Goal: Book appointment/travel/reservation

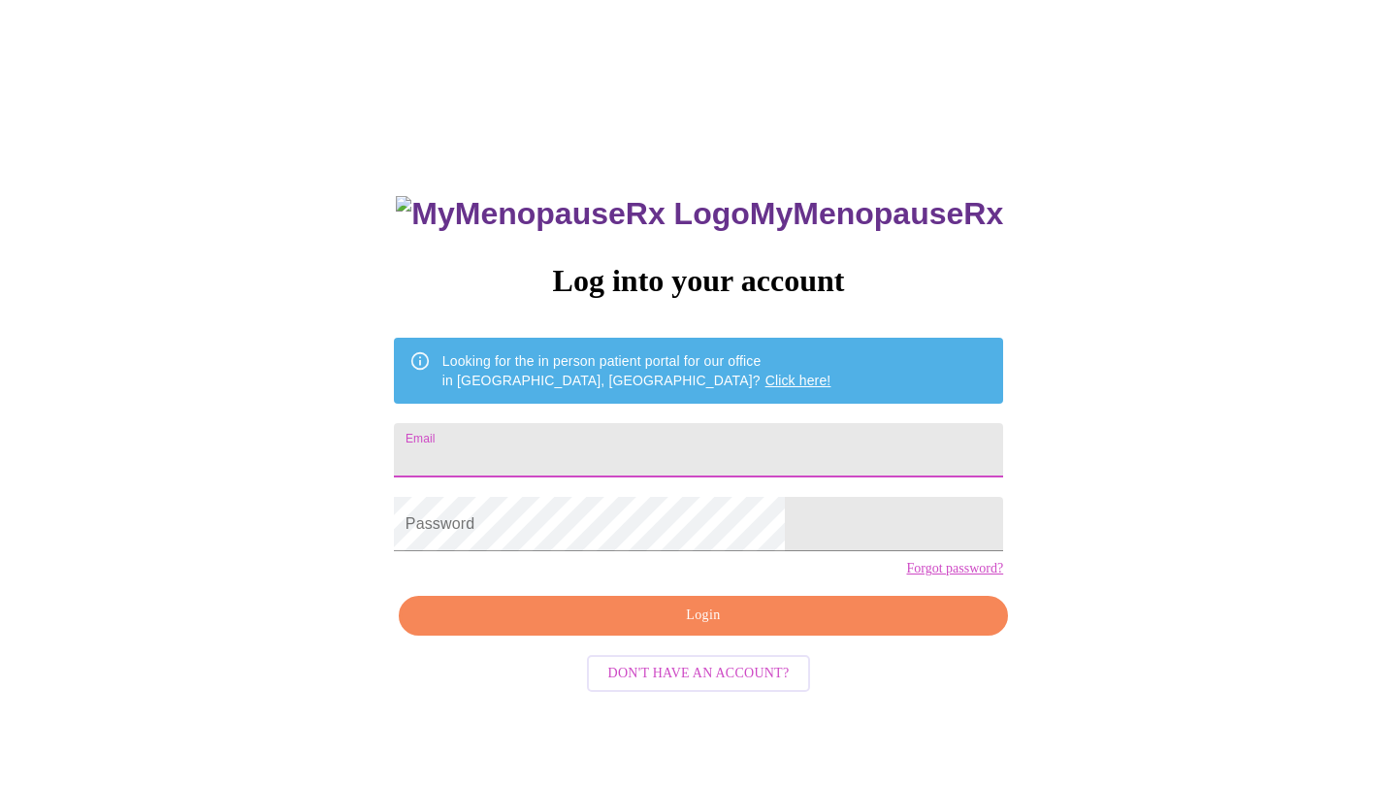
click at [560, 444] on input "Email" at bounding box center [698, 450] width 609 height 54
type input "[PERSON_NAME][EMAIL_ADDRESS][PERSON_NAME][DOMAIN_NAME]"
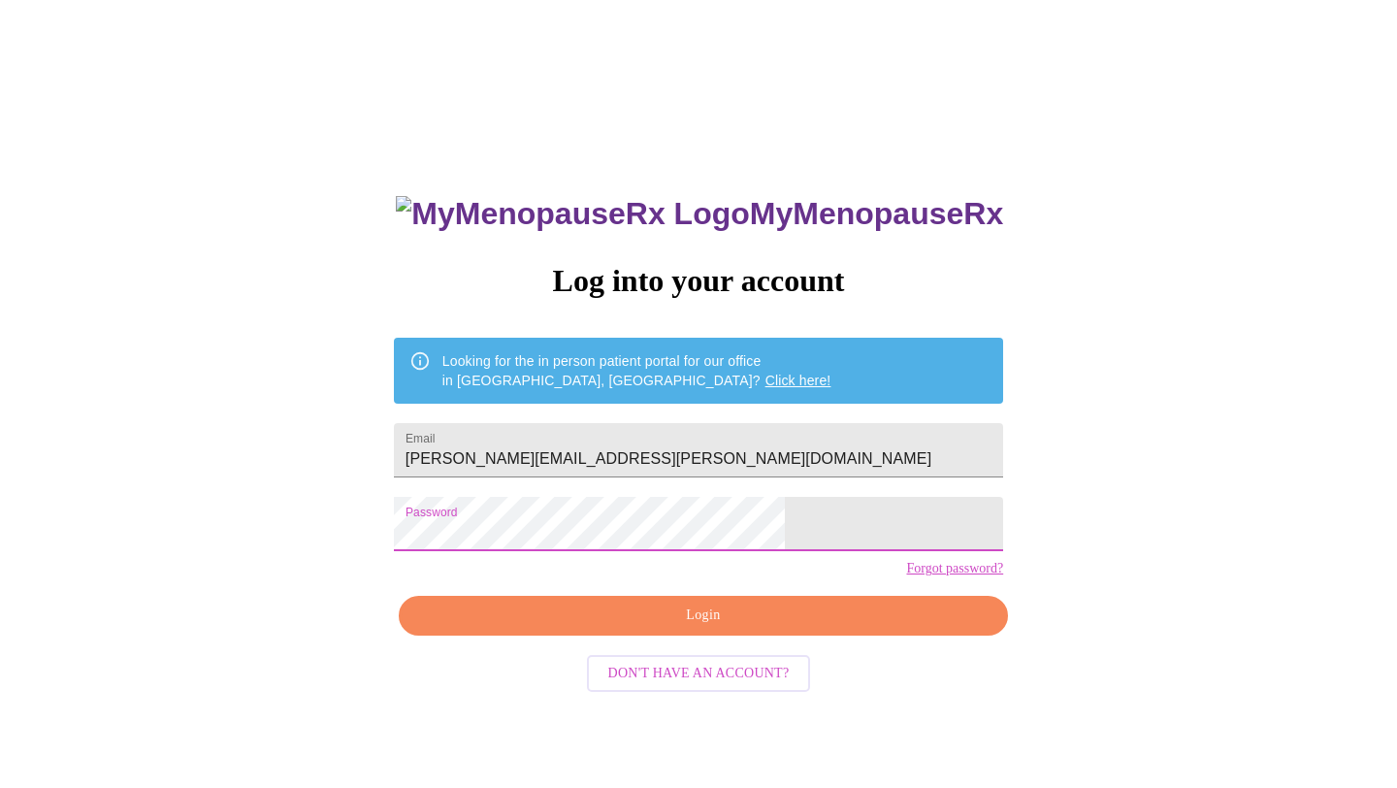
click at [723, 628] on span "Login" at bounding box center [703, 616] width 565 height 24
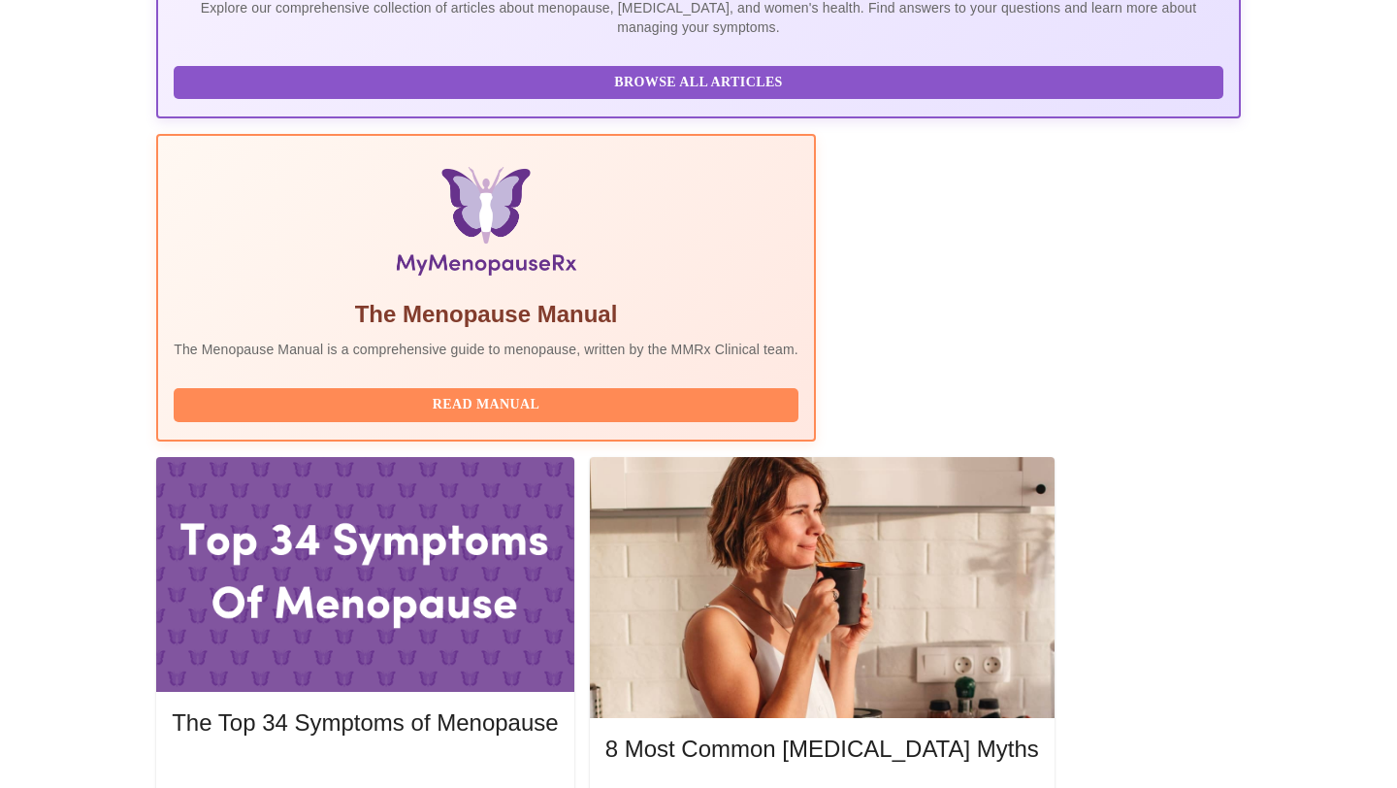
scroll to position [486, 0]
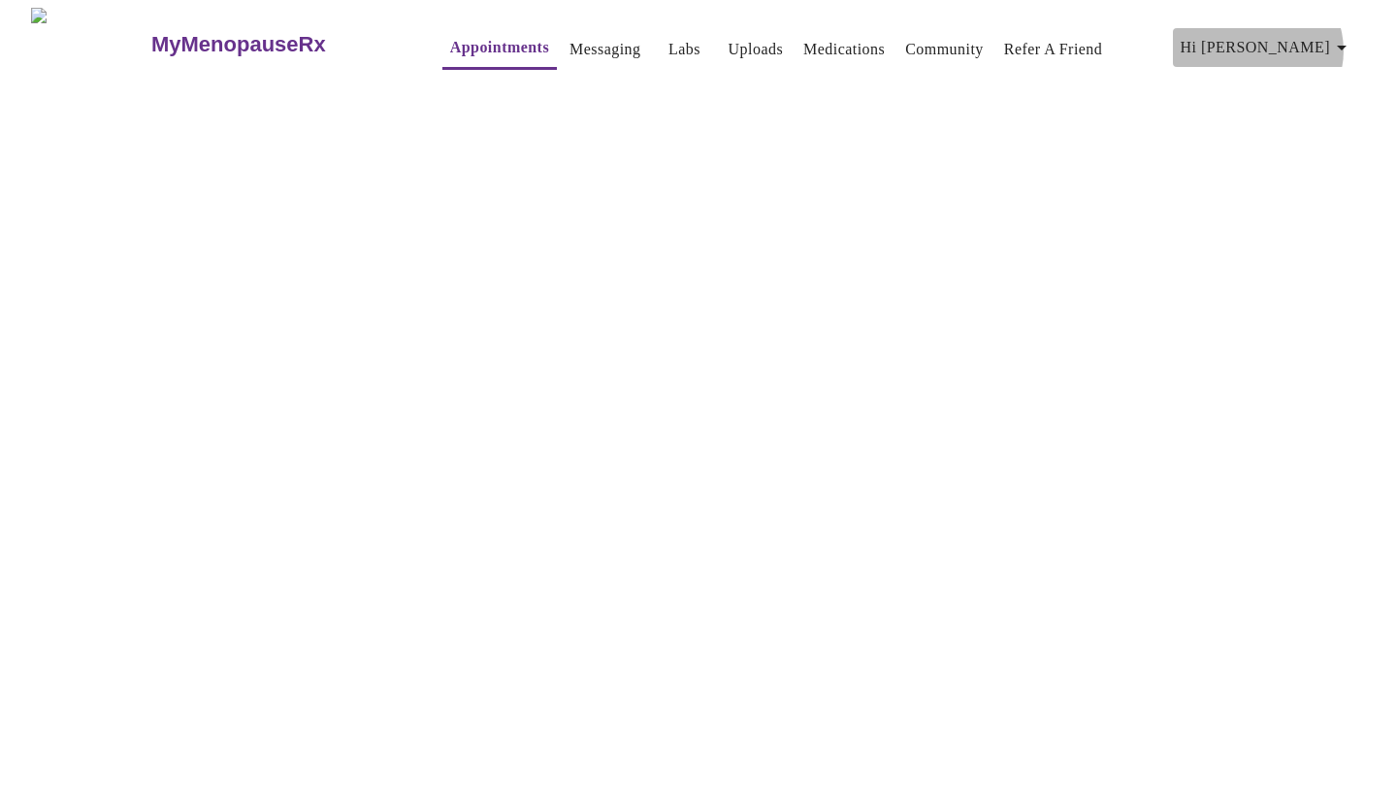
click at [1334, 43] on span "Hi [PERSON_NAME]" at bounding box center [1267, 47] width 173 height 27
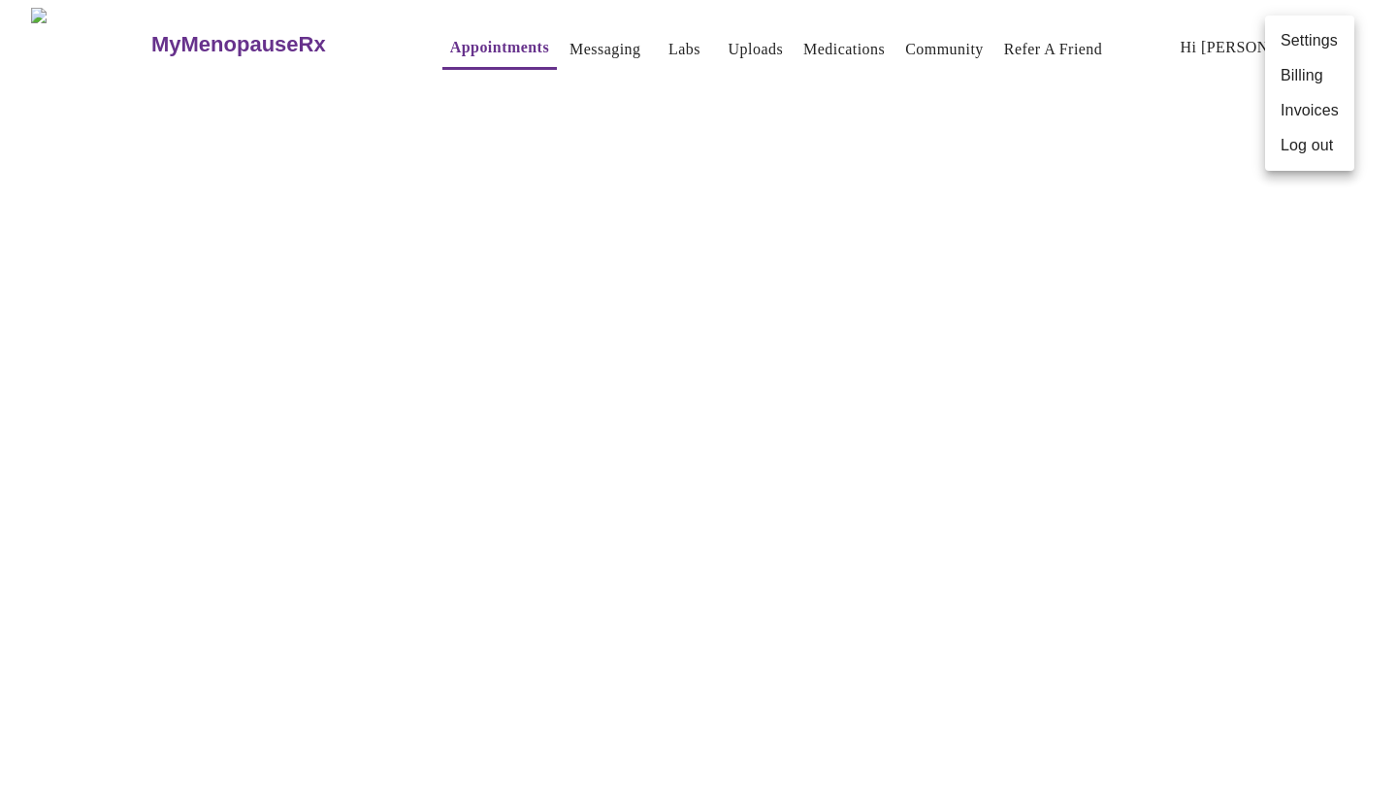
click at [1174, 120] on div at bounding box center [698, 394] width 1397 height 788
click at [450, 40] on link "Appointments" at bounding box center [499, 47] width 99 height 27
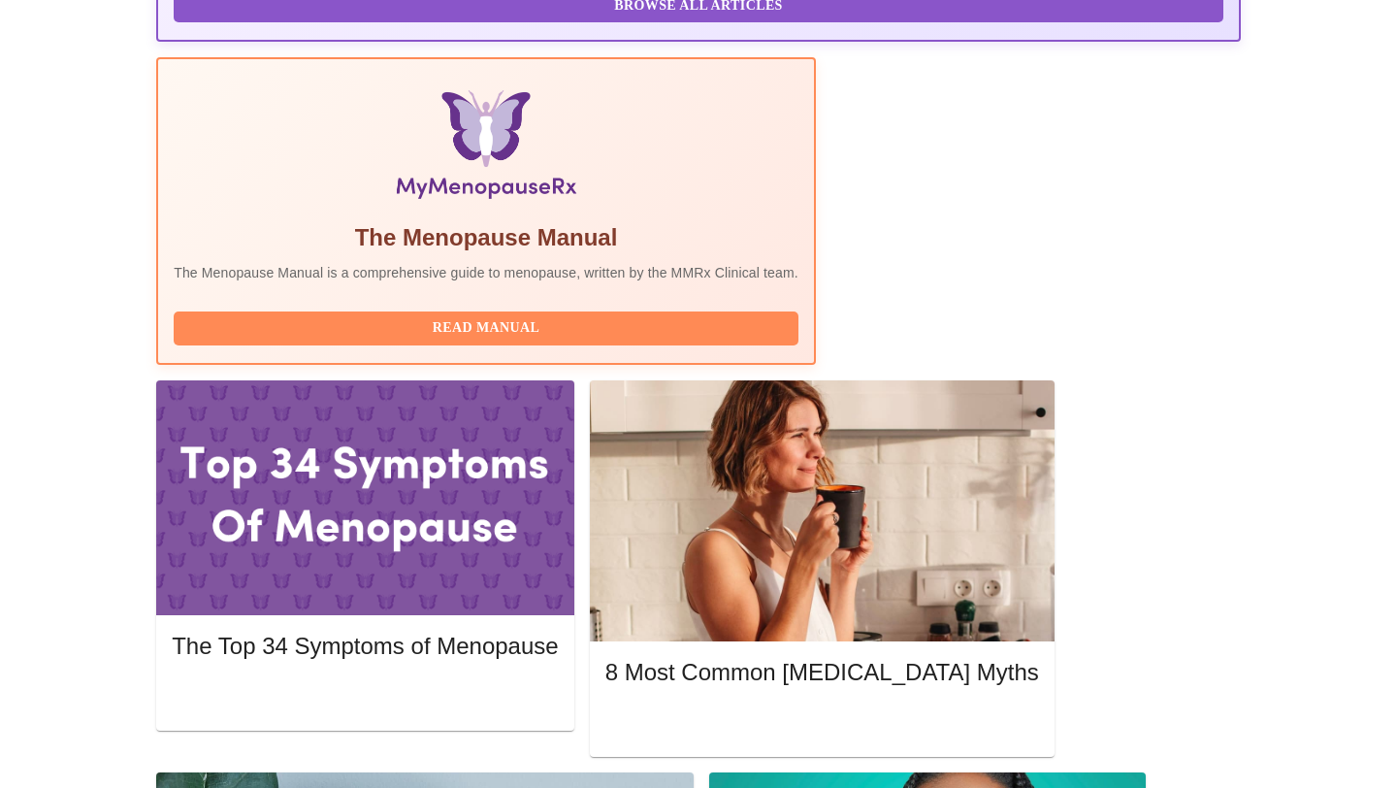
scroll to position [543, 0]
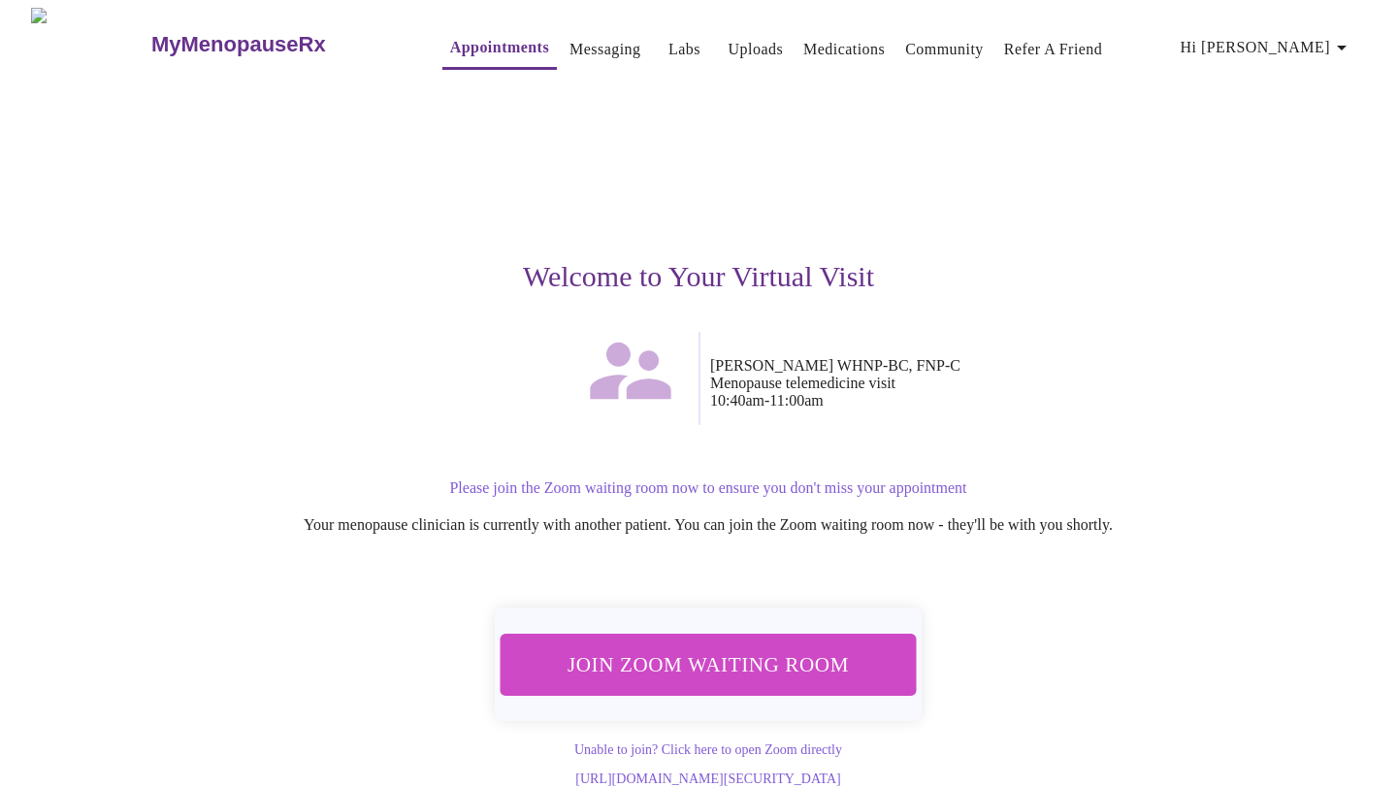
scroll to position [22, 0]
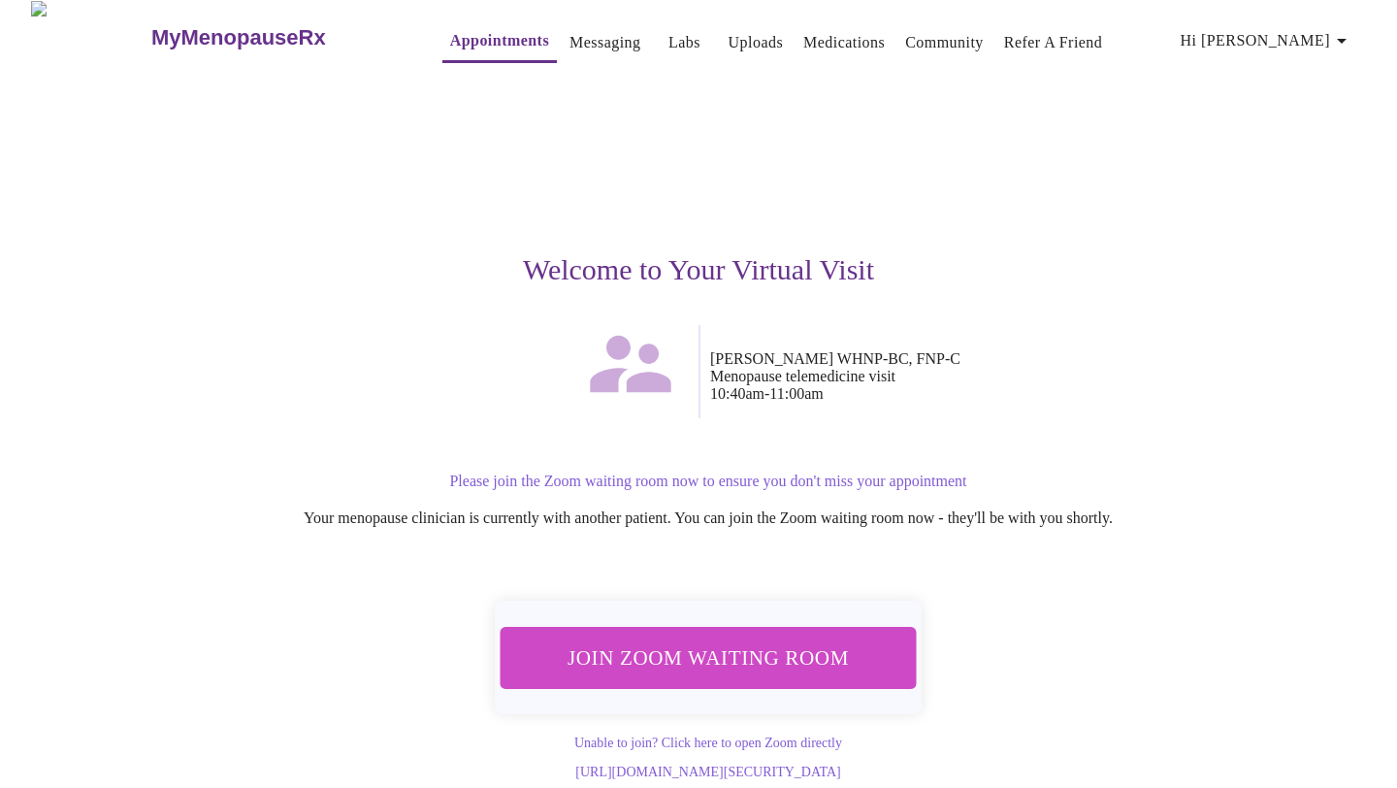
click at [744, 639] on span "Join Zoom Waiting Room" at bounding box center [708, 657] width 365 height 36
